Goal: Task Accomplishment & Management: Use online tool/utility

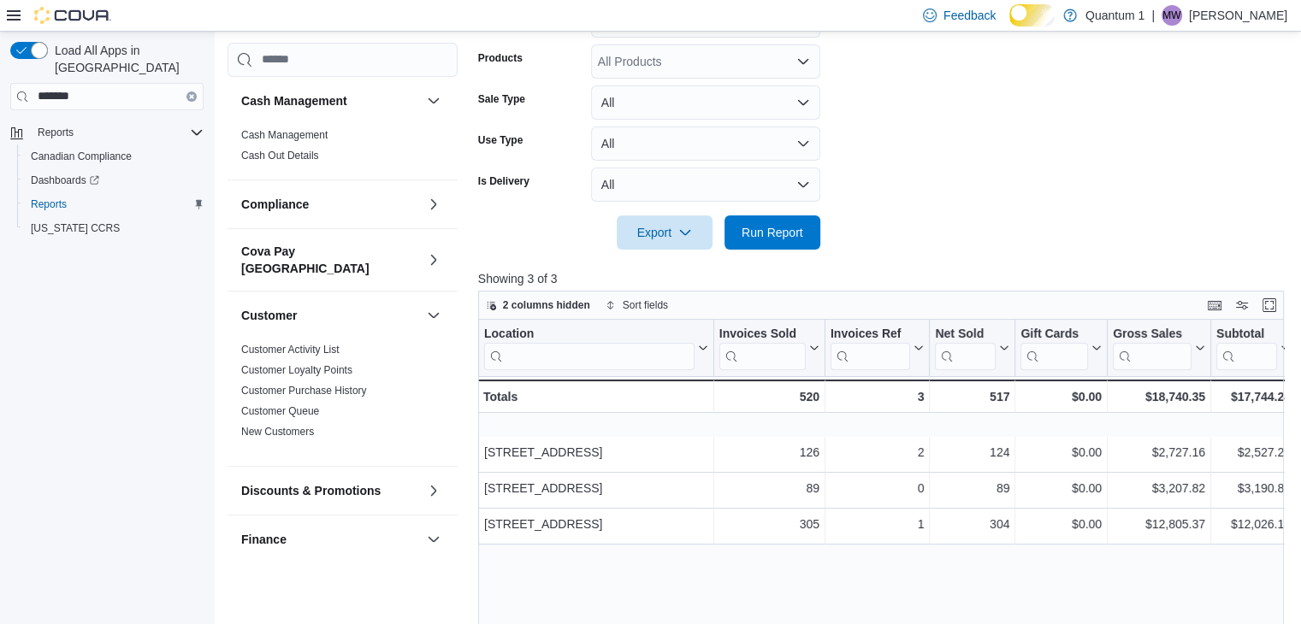
scroll to position [133, 0]
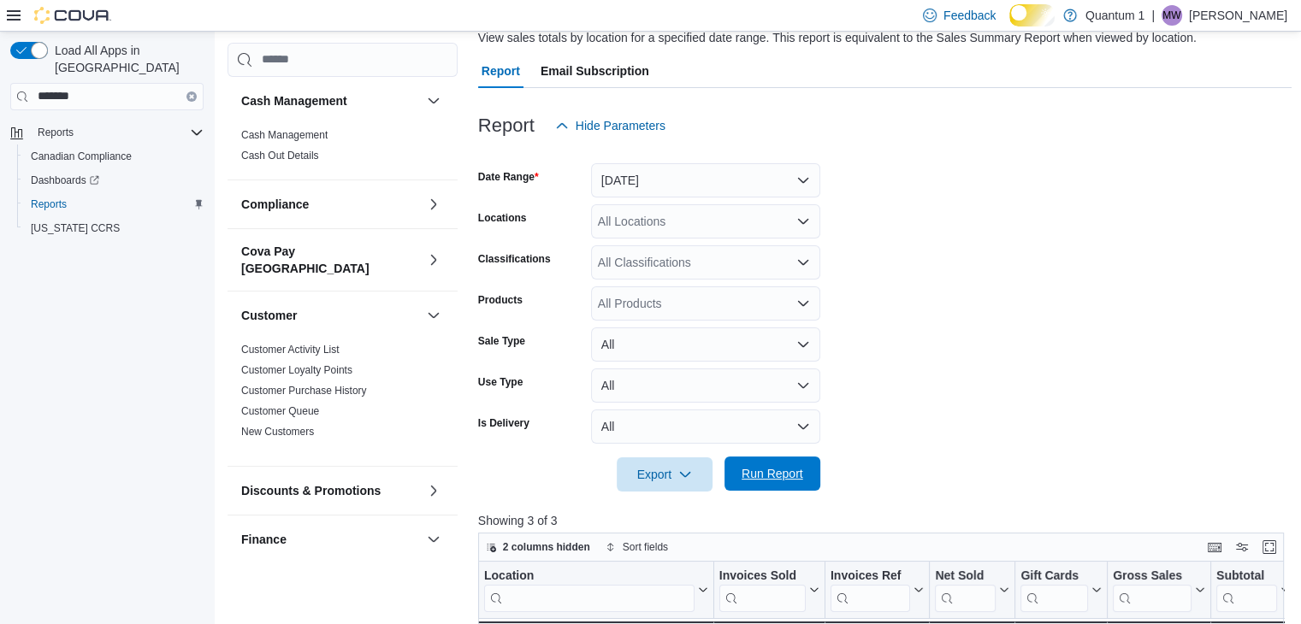
click at [748, 480] on span "Run Report" at bounding box center [773, 473] width 62 height 17
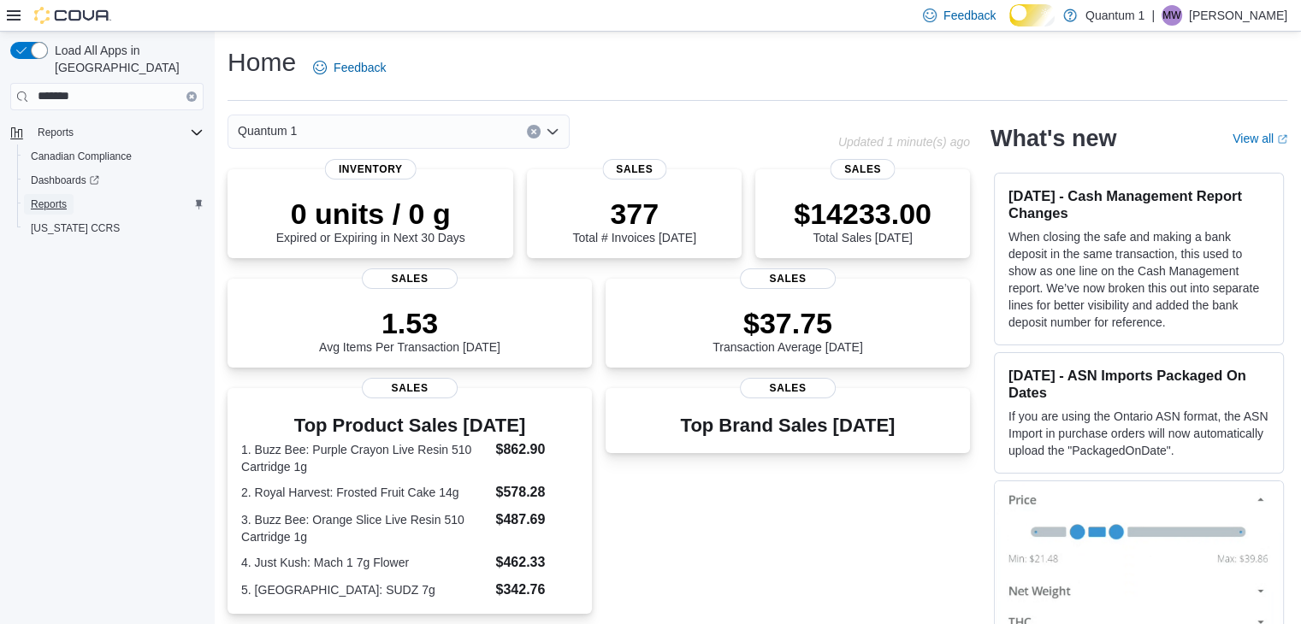
click at [52, 198] on span "Reports" at bounding box center [49, 205] width 36 height 14
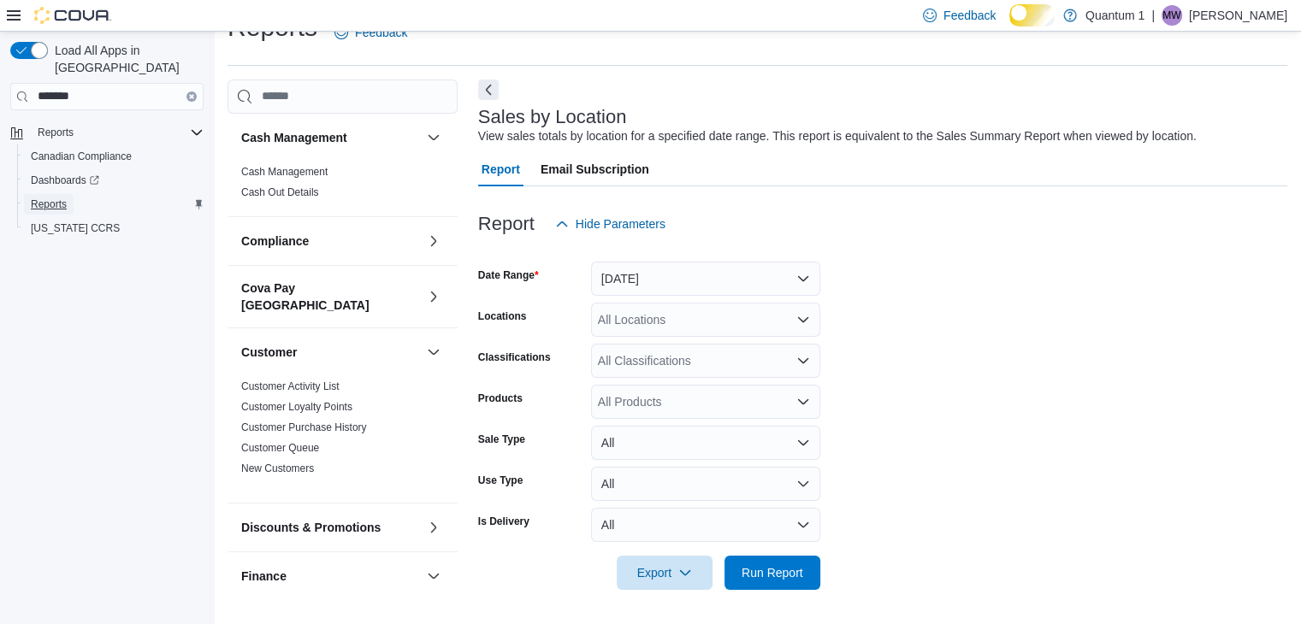
scroll to position [48, 0]
click at [799, 280] on button "Yesterday" at bounding box center [705, 279] width 229 height 34
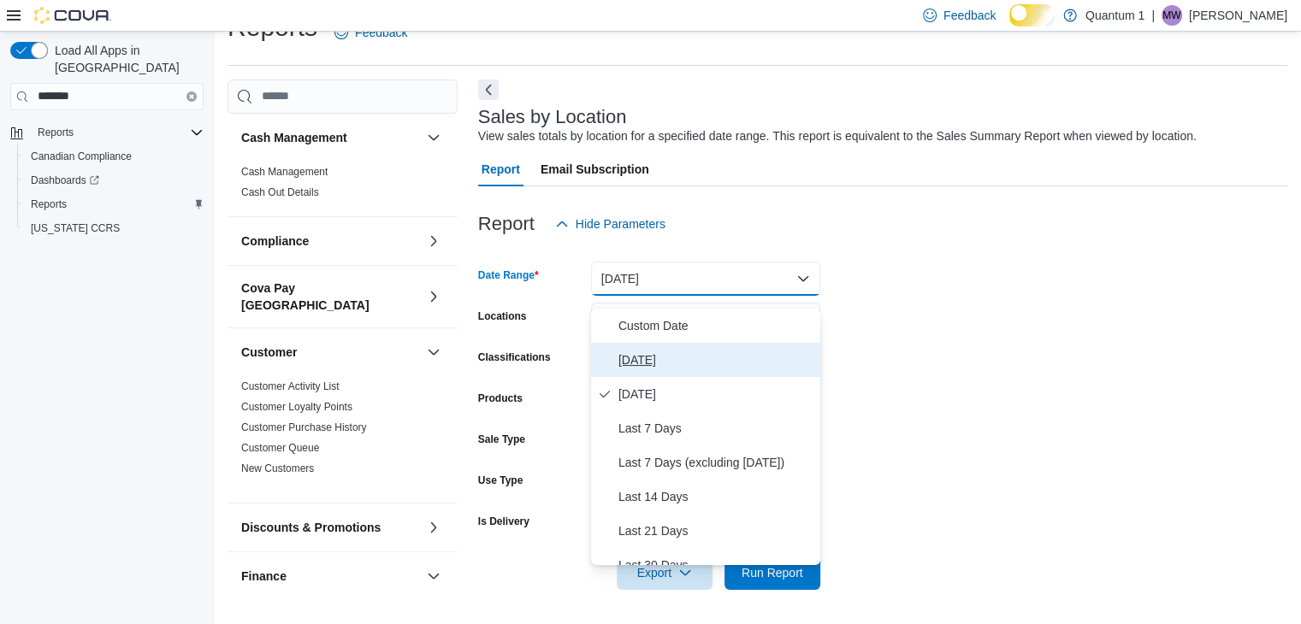
click at [642, 355] on span "Today" at bounding box center [715, 360] width 195 height 21
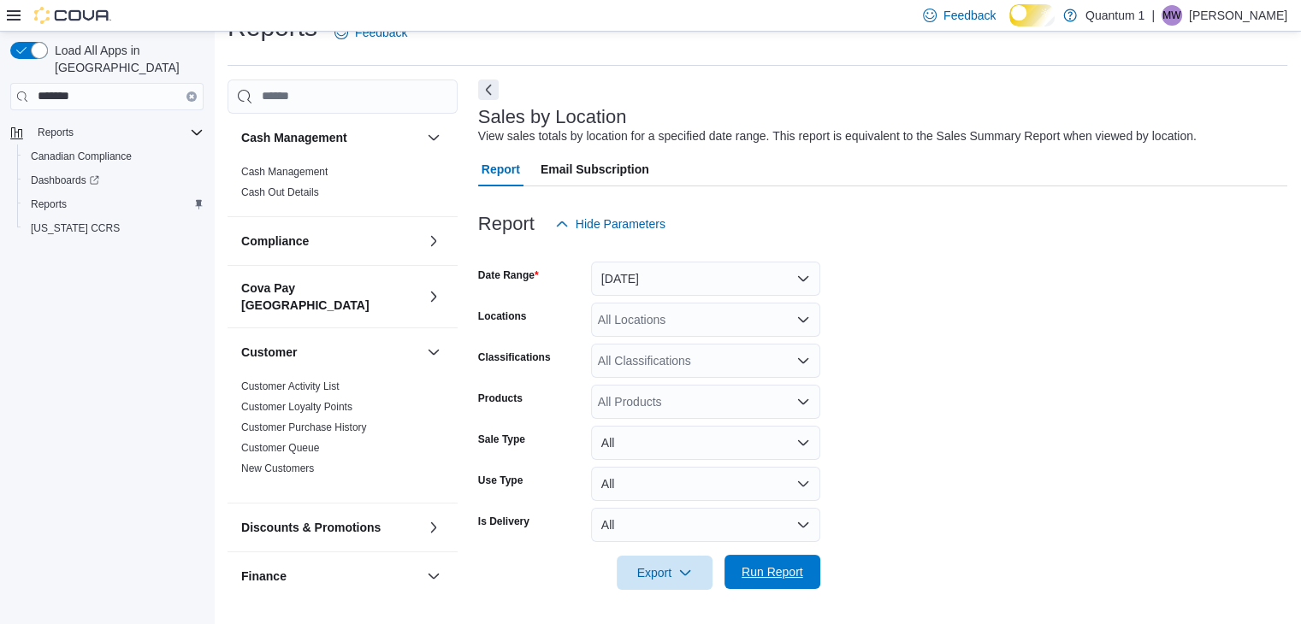
click at [764, 564] on span "Run Report" at bounding box center [773, 572] width 62 height 17
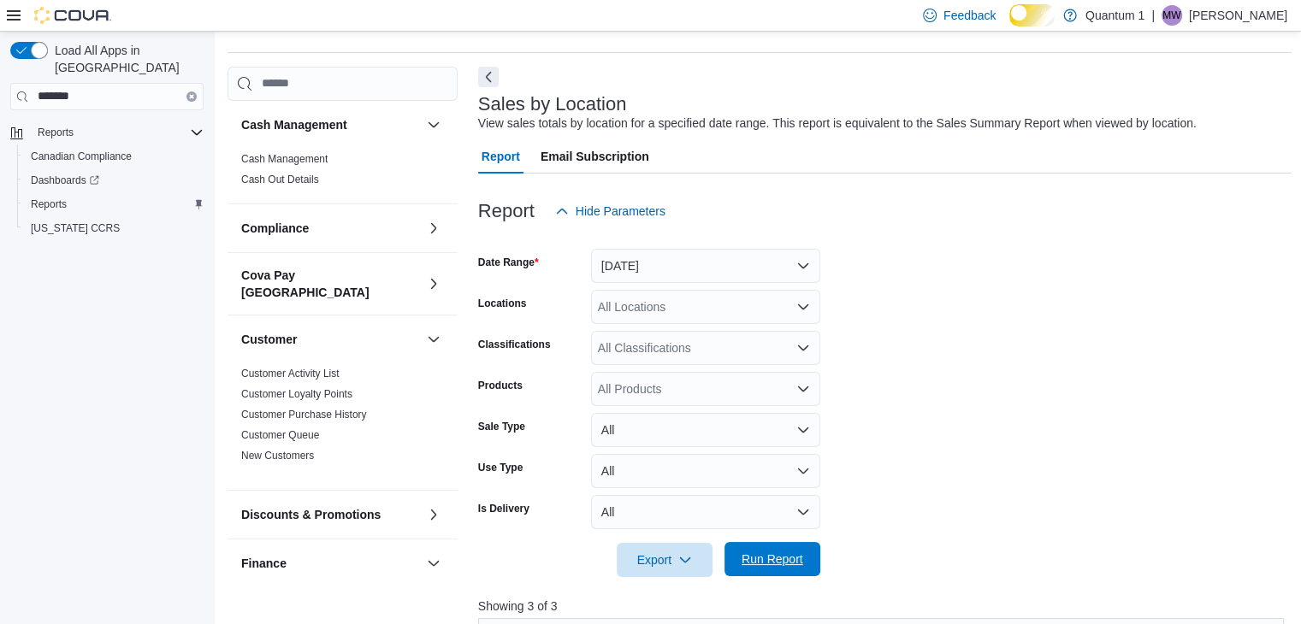
drag, startPoint x: 764, startPoint y: 561, endPoint x: 748, endPoint y: 582, distance: 25.7
click at [748, 568] on span "Run Report" at bounding box center [773, 559] width 62 height 17
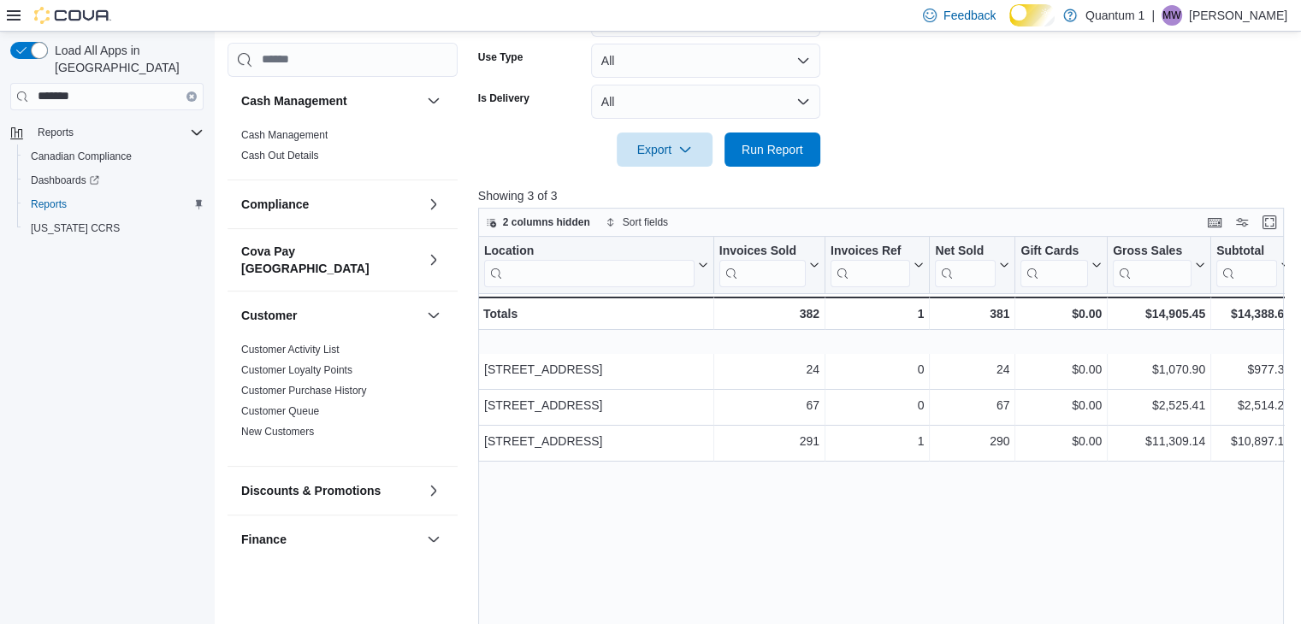
scroll to position [476, 0]
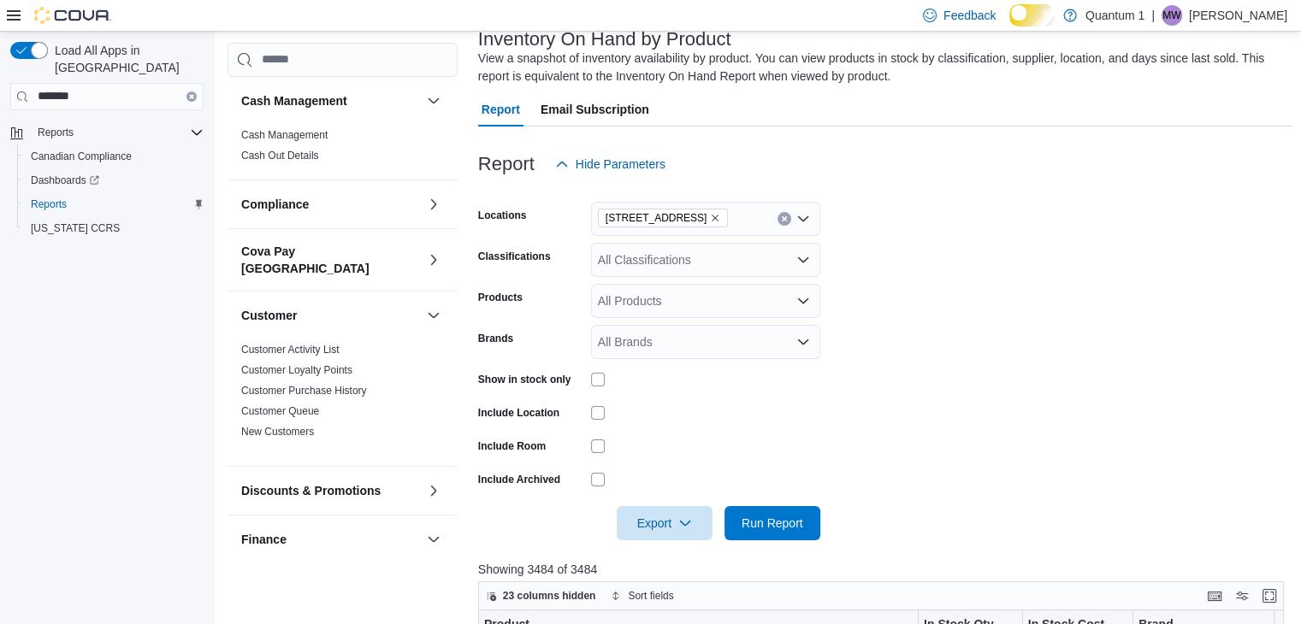
scroll to position [71, 0]
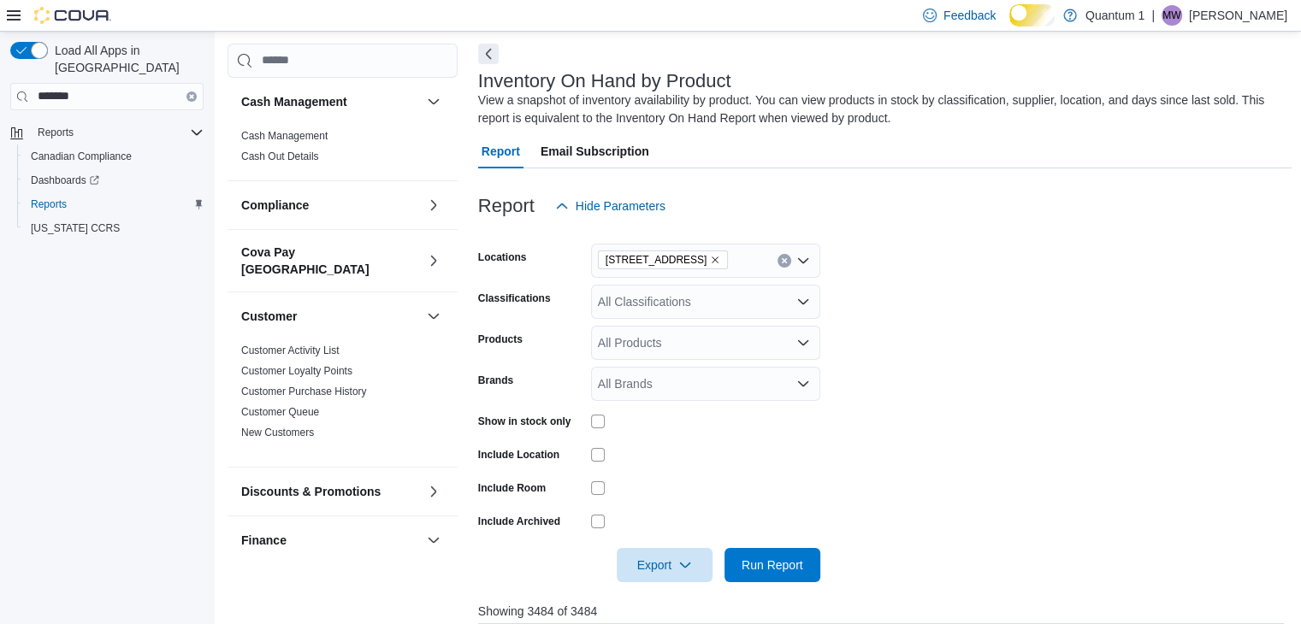
click at [785, 263] on icon "Clear input" at bounding box center [784, 260] width 4 height 4
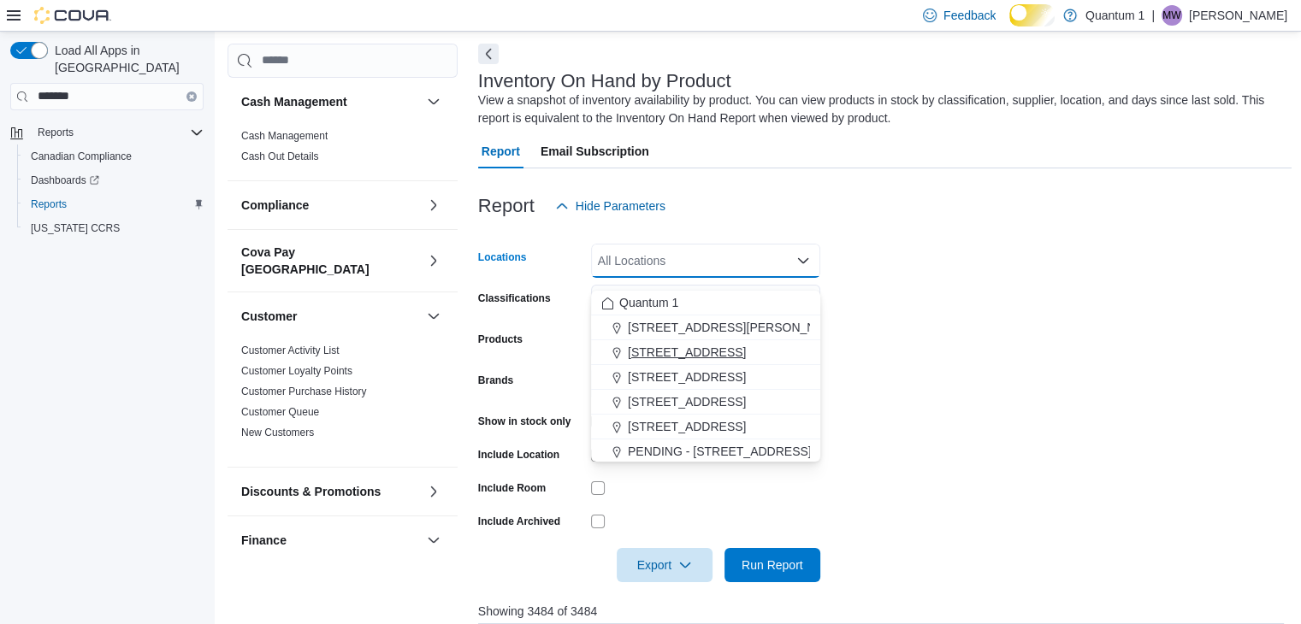
click at [719, 354] on span "[STREET_ADDRESS]" at bounding box center [687, 352] width 118 height 17
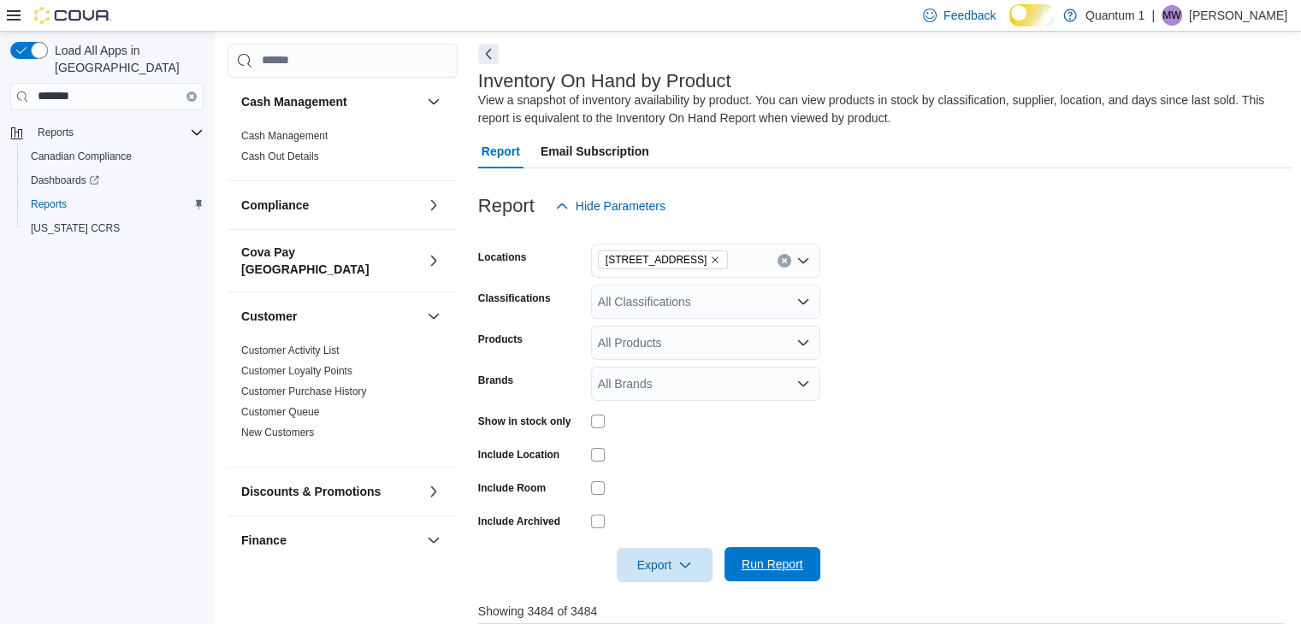
click at [762, 573] on span "Run Report" at bounding box center [773, 564] width 62 height 17
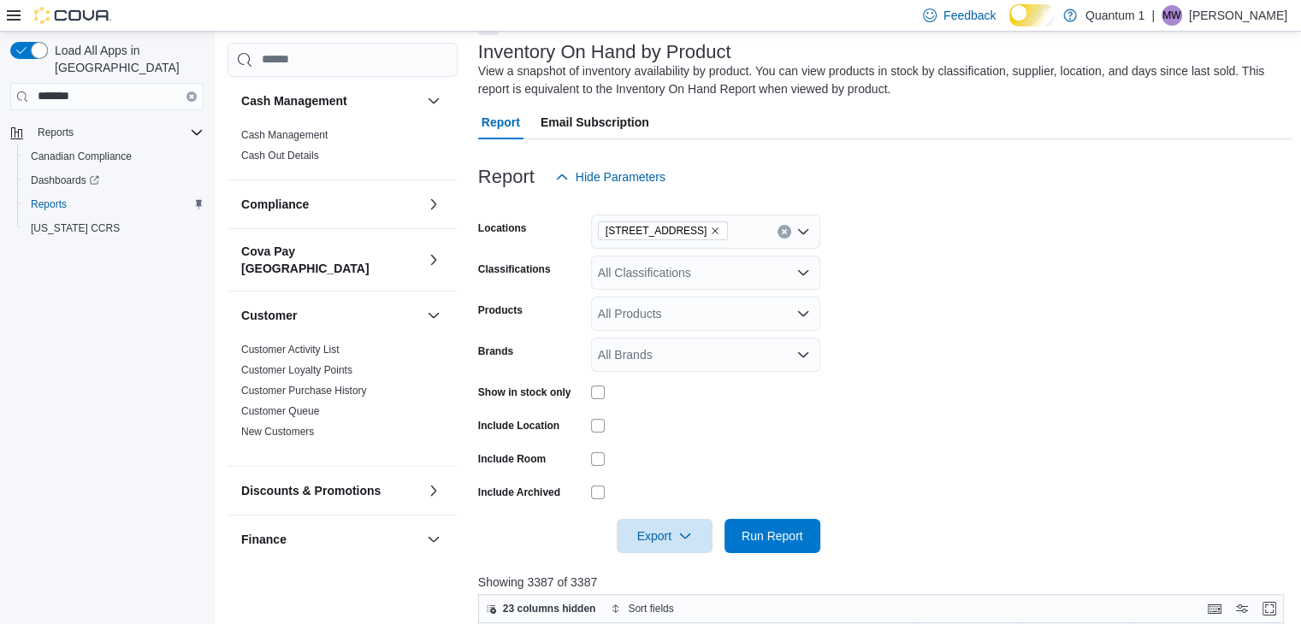
scroll to position [71, 0]
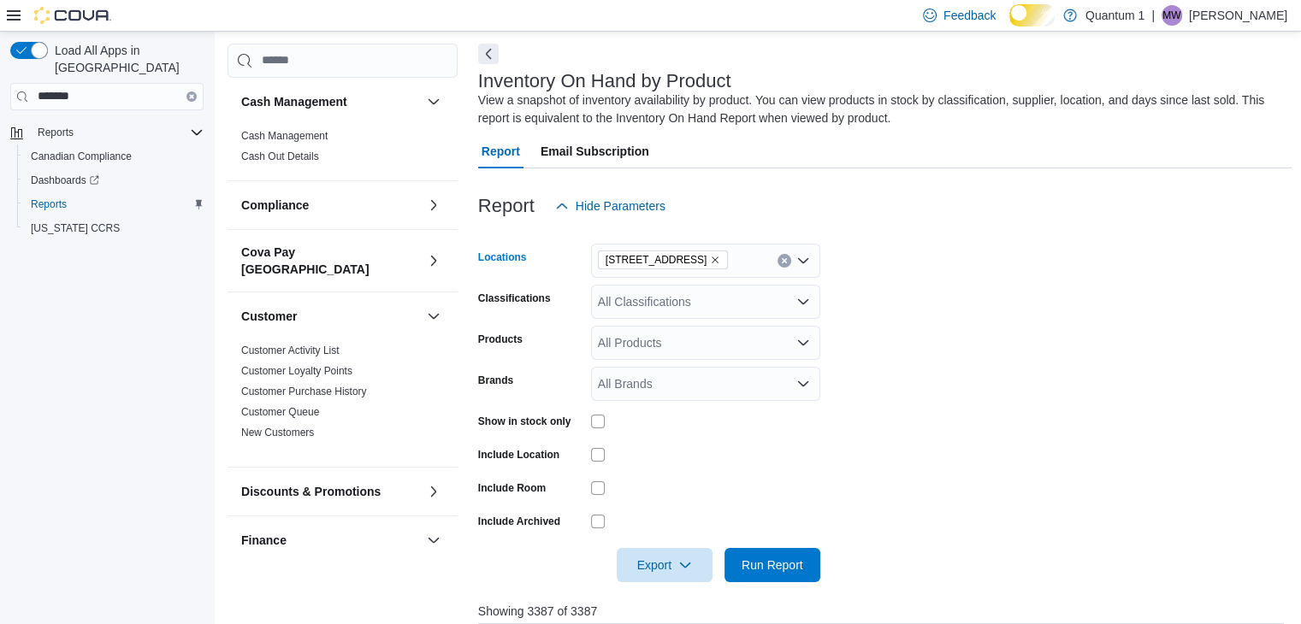
click at [720, 265] on icon "Remove 5528 Cambie Street - Vancouver from selection in this group" at bounding box center [715, 260] width 10 height 10
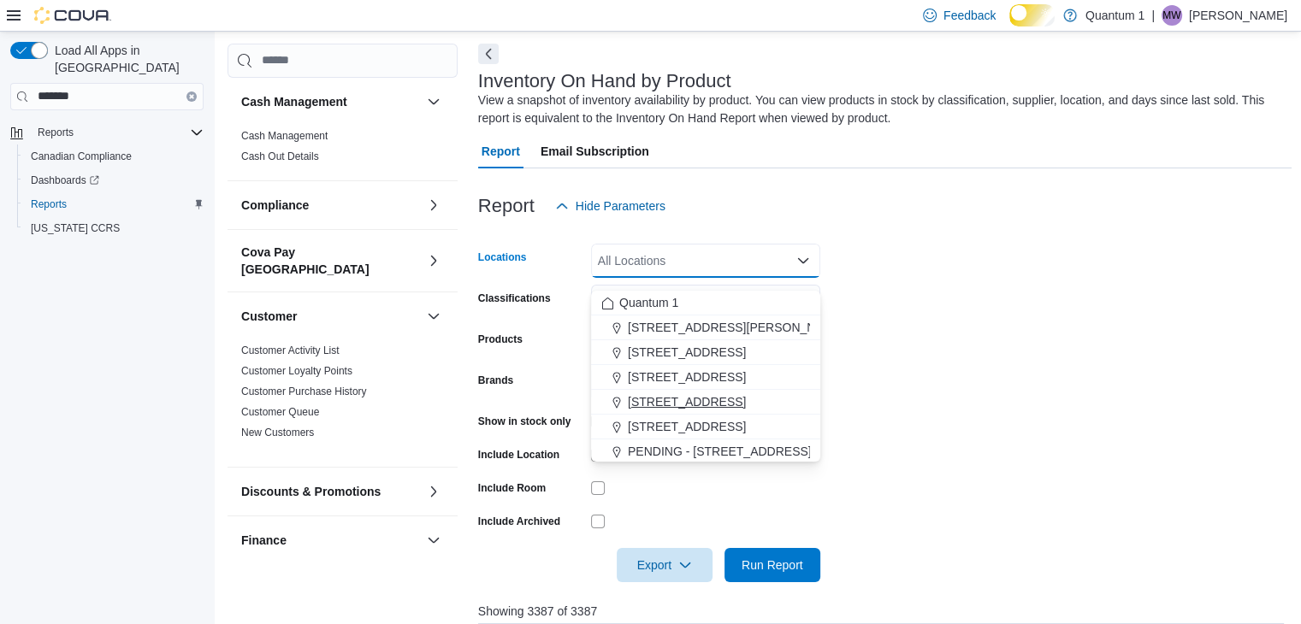
click at [705, 401] on span "[STREET_ADDRESS]" at bounding box center [687, 401] width 118 height 17
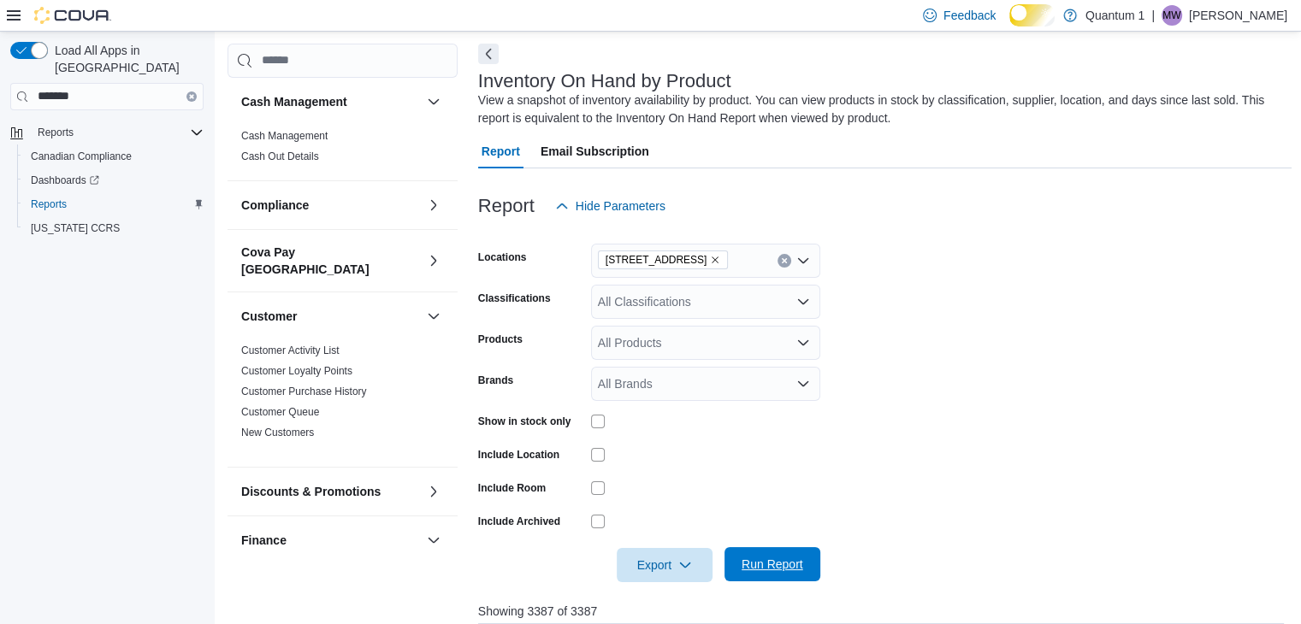
click at [749, 573] on span "Run Report" at bounding box center [773, 564] width 62 height 17
